Goal: Browse casually

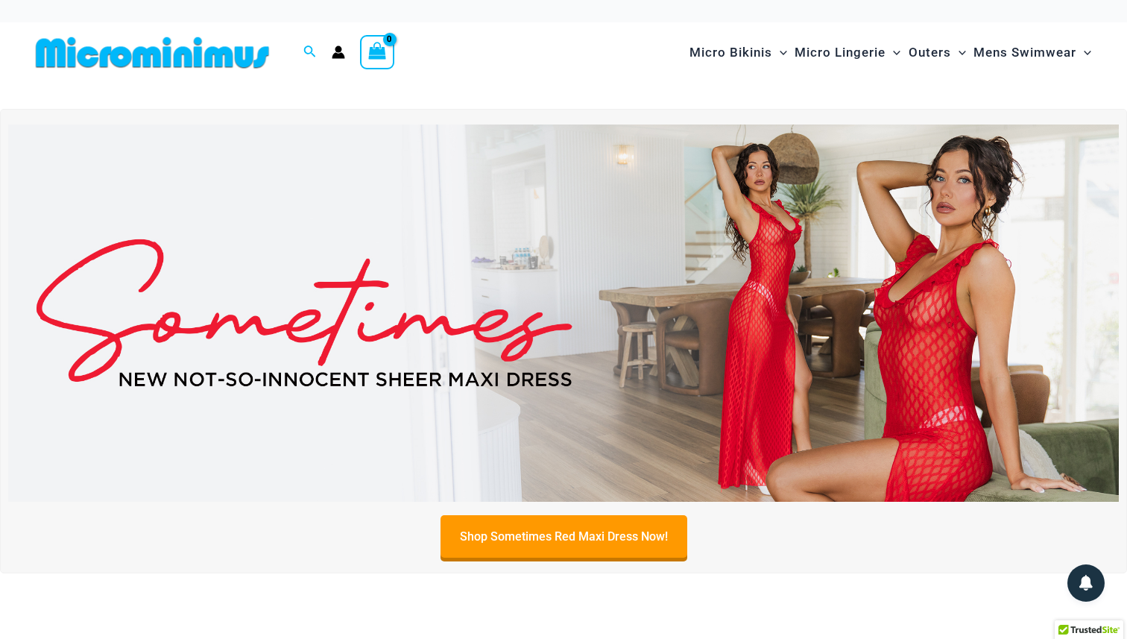
click at [602, 297] on img at bounding box center [563, 313] width 1111 height 377
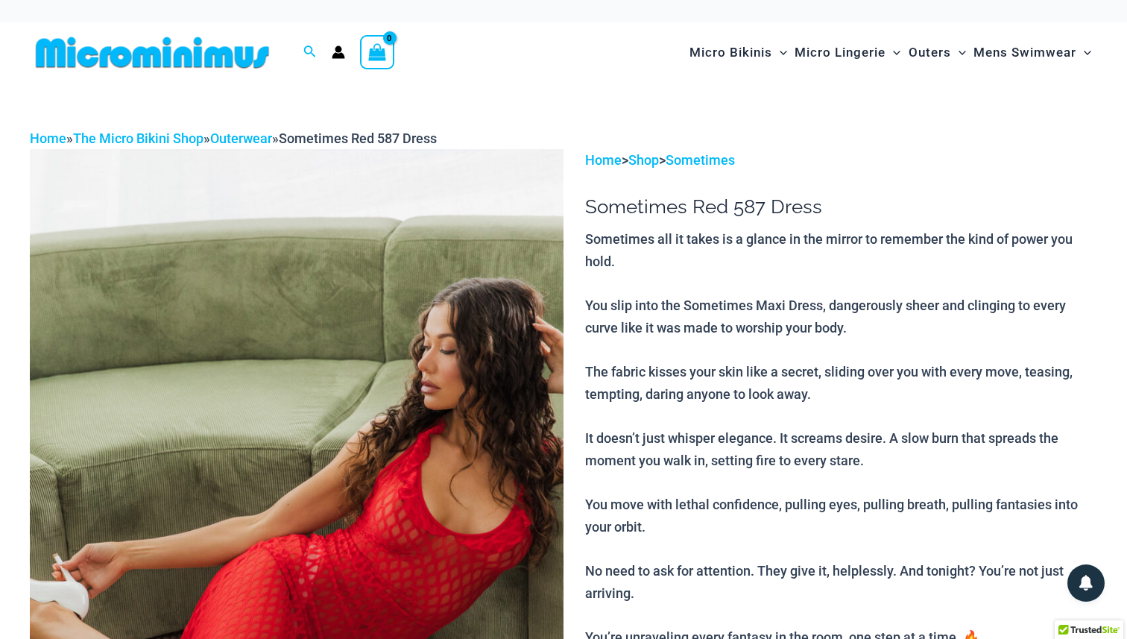
click at [97, 57] on img at bounding box center [152, 53] width 245 height 34
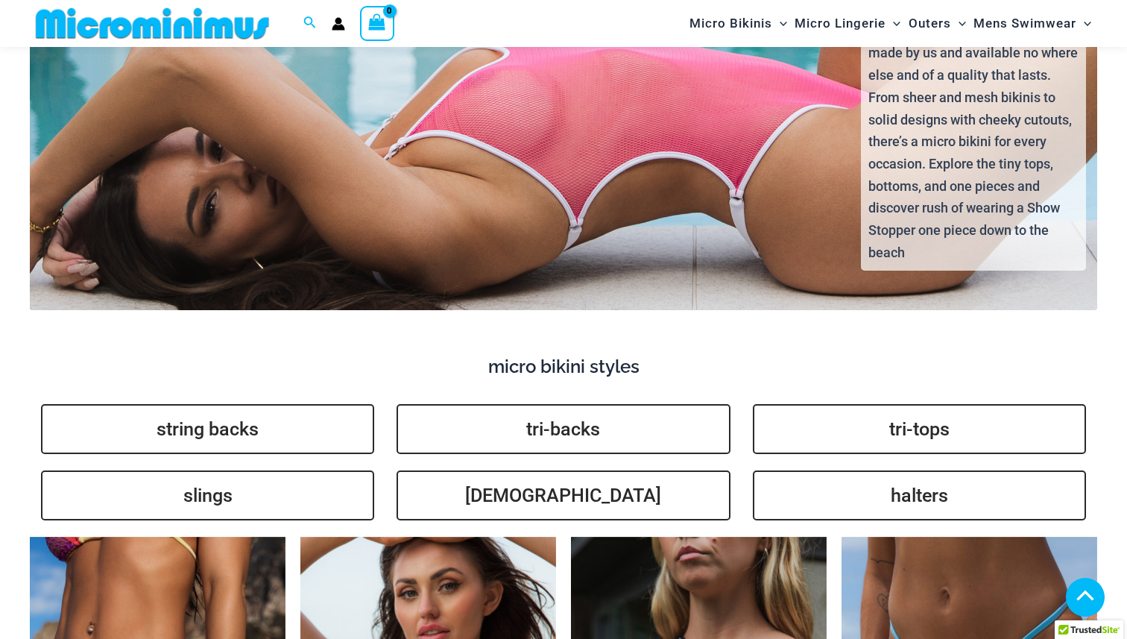
scroll to position [3164, 0]
